Goal: Task Accomplishment & Management: Complete application form

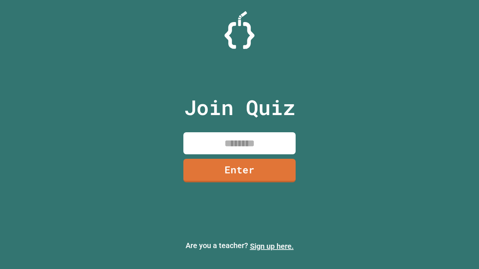
click at [272, 247] on link "Sign up here." at bounding box center [272, 246] width 44 height 9
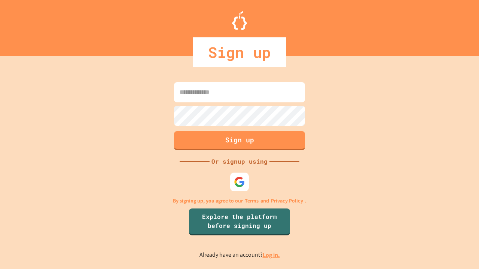
click at [272, 255] on link "Log in." at bounding box center [271, 255] width 17 height 8
